Goal: Information Seeking & Learning: Learn about a topic

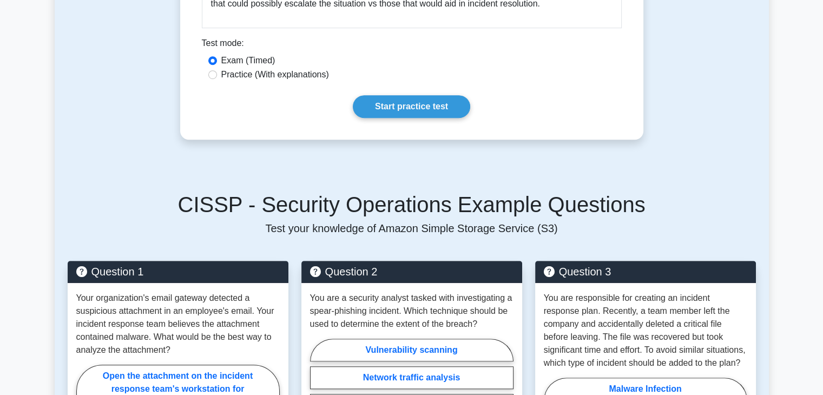
scroll to position [720, 0]
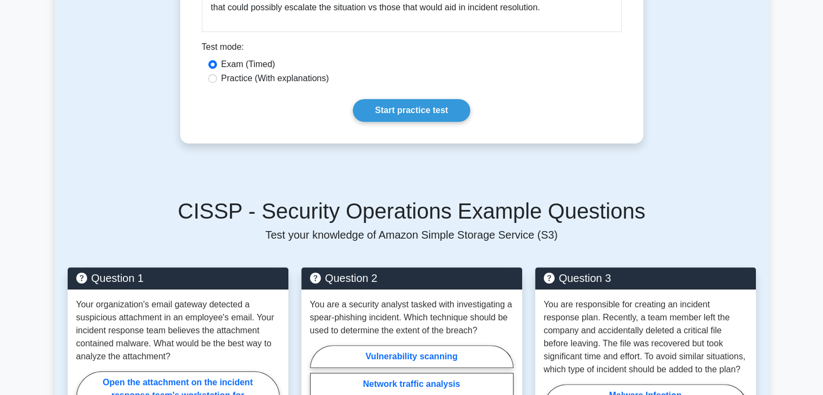
click at [215, 72] on div "Practice (With explanations)" at bounding box center [411, 78] width 407 height 13
click at [212, 74] on input "Practice (With explanations)" at bounding box center [212, 78] width 9 height 9
radio input "true"
click at [406, 101] on link "Start practice test" at bounding box center [411, 110] width 117 height 23
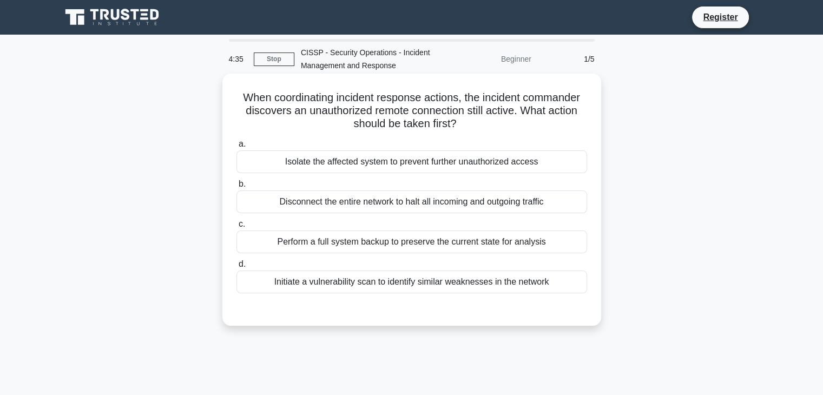
click at [372, 164] on div "Isolate the affected system to prevent further unauthorized access" at bounding box center [412, 161] width 351 height 23
click at [237, 148] on input "a. Isolate the affected system to prevent further unauthorized access" at bounding box center [237, 144] width 0 height 7
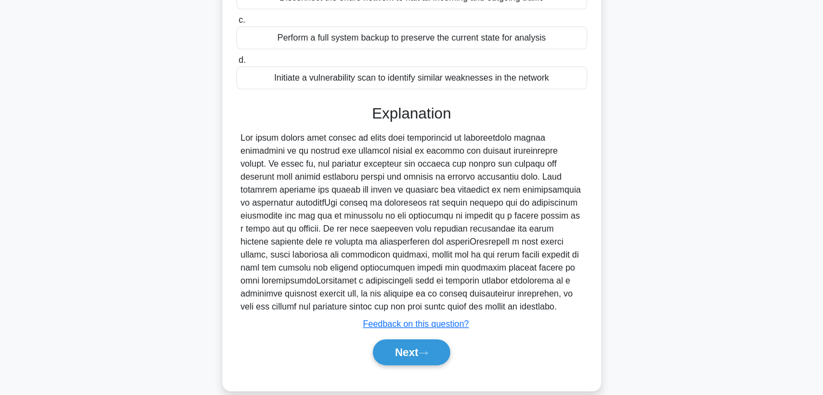
scroll to position [220, 0]
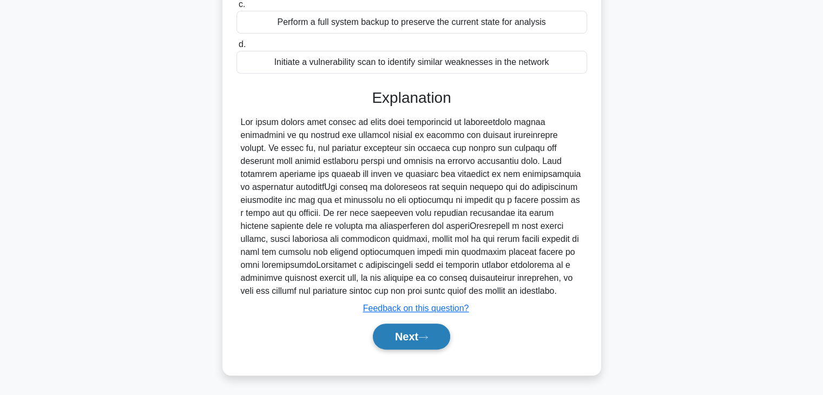
click at [409, 338] on button "Next" at bounding box center [411, 337] width 77 height 26
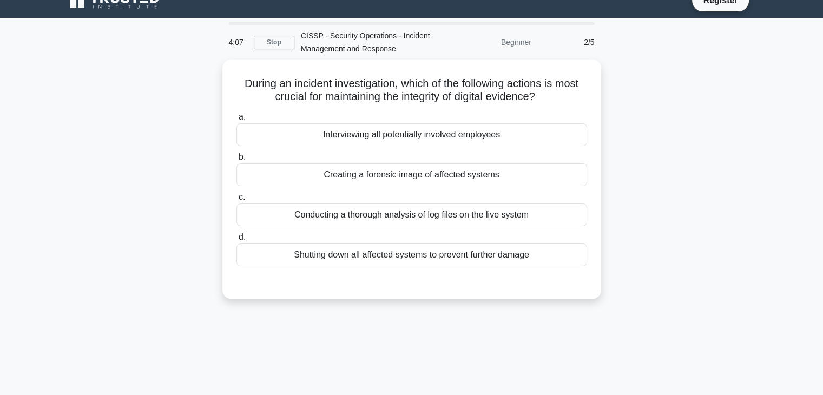
scroll to position [15, 0]
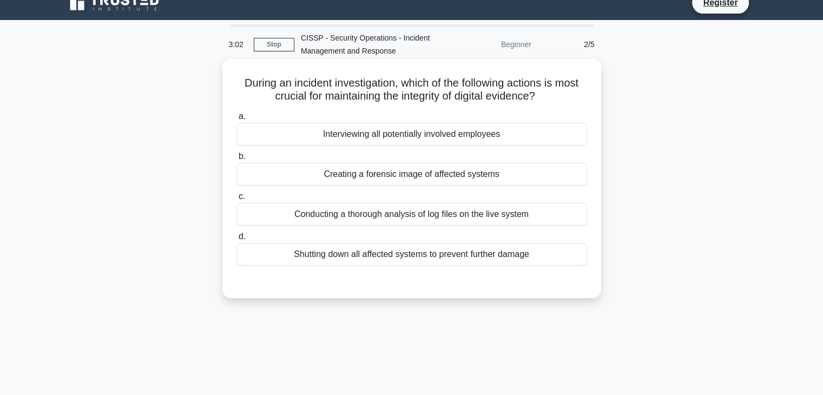
click at [388, 113] on label "a. Interviewing all potentially involved employees" at bounding box center [412, 128] width 351 height 36
click at [237, 113] on input "a. Interviewing all potentially involved employees" at bounding box center [237, 116] width 0 height 7
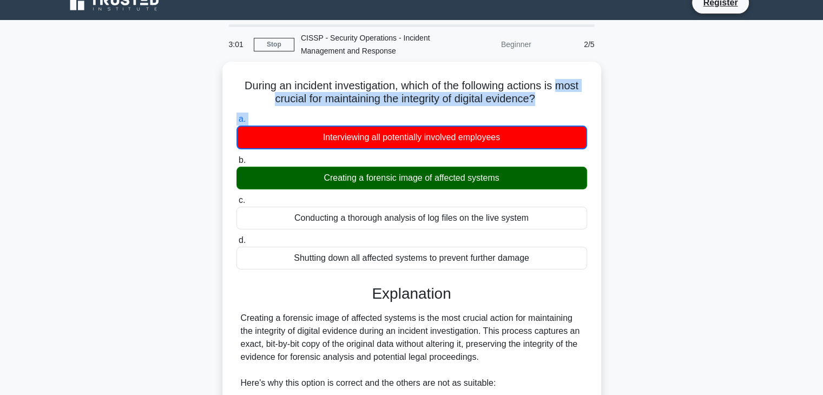
drag, startPoint x: 388, startPoint y: 113, endPoint x: 609, endPoint y: 80, distance: 223.9
click at [609, 80] on div "During an incident investigation, which of the following actions is most crucia…" at bounding box center [412, 388] width 714 height 652
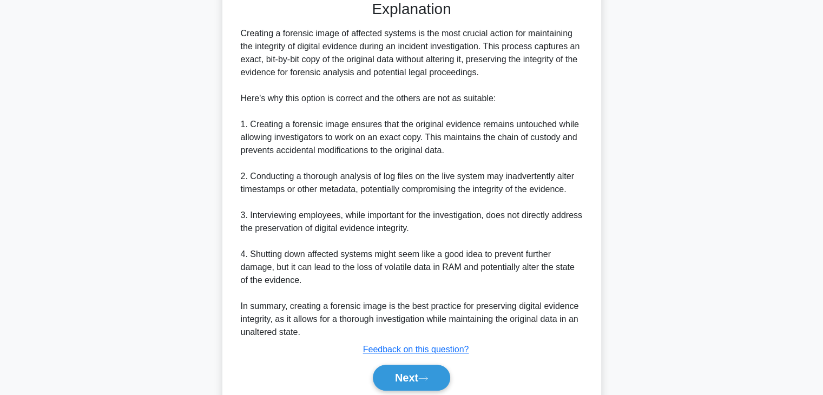
scroll to position [312, 0]
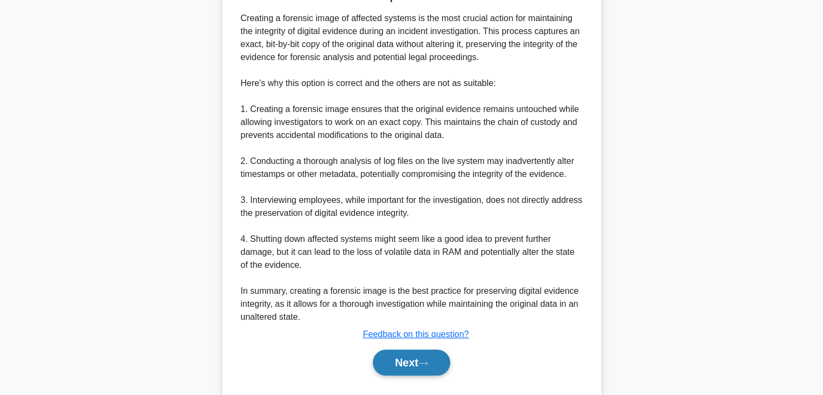
click at [417, 364] on button "Next" at bounding box center [411, 363] width 77 height 26
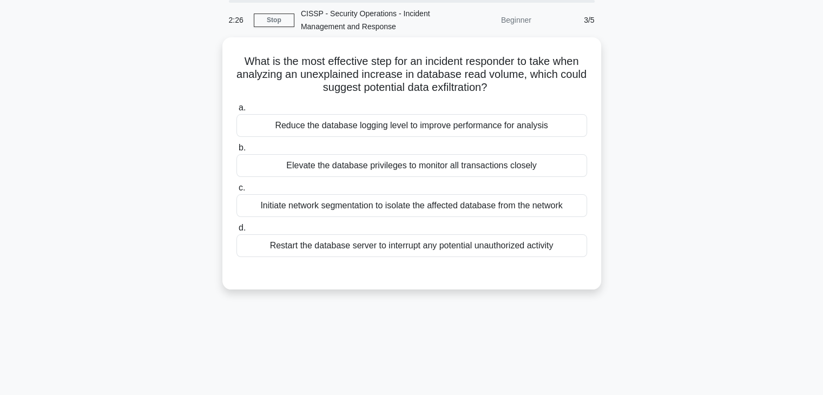
scroll to position [36, 0]
click at [562, 211] on div "Initiate network segmentation to isolate the affected database from the network" at bounding box center [412, 205] width 351 height 23
click at [237, 192] on input "c. Initiate network segmentation to isolate the affected database from the netw…" at bounding box center [237, 188] width 0 height 7
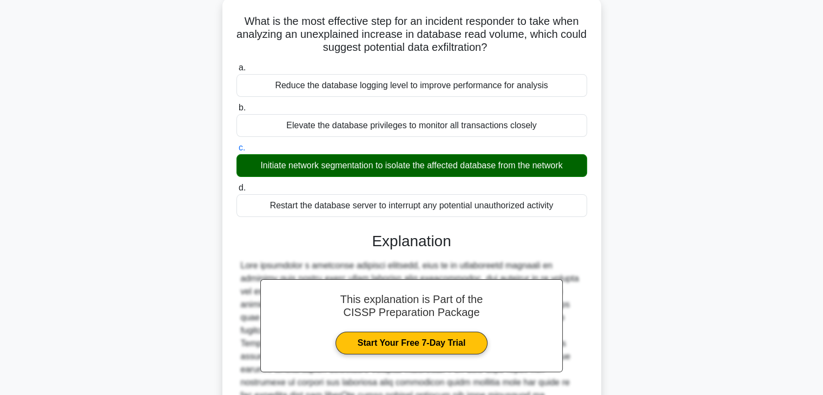
scroll to position [0, 0]
